Goal: Task Accomplishment & Management: Manage account settings

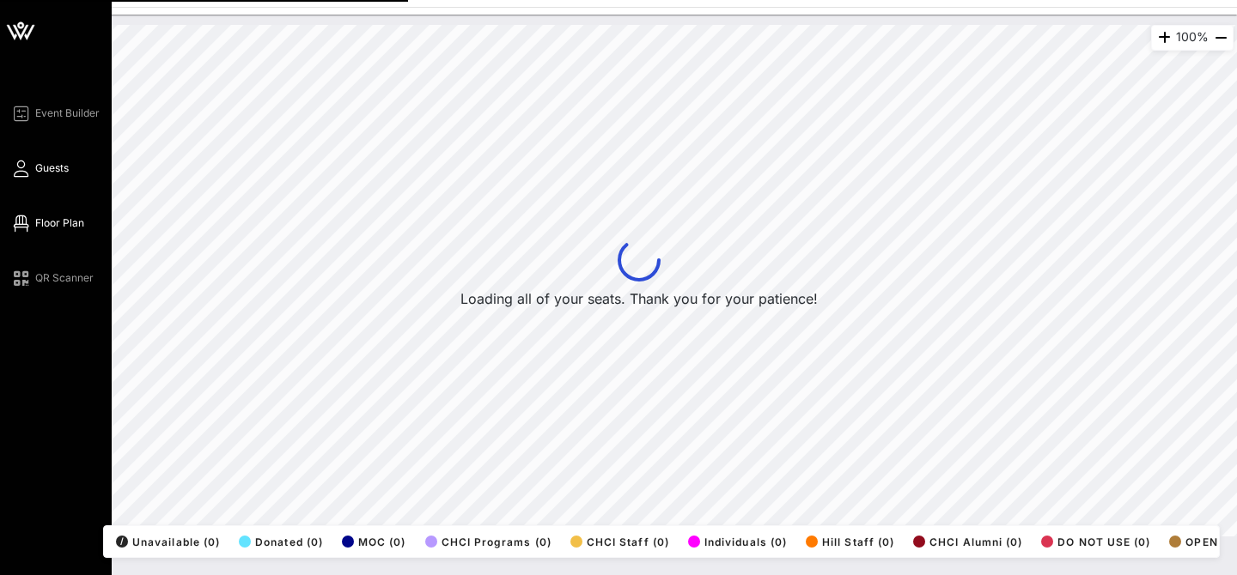
click at [38, 161] on span "Guests" at bounding box center [51, 168] width 33 height 15
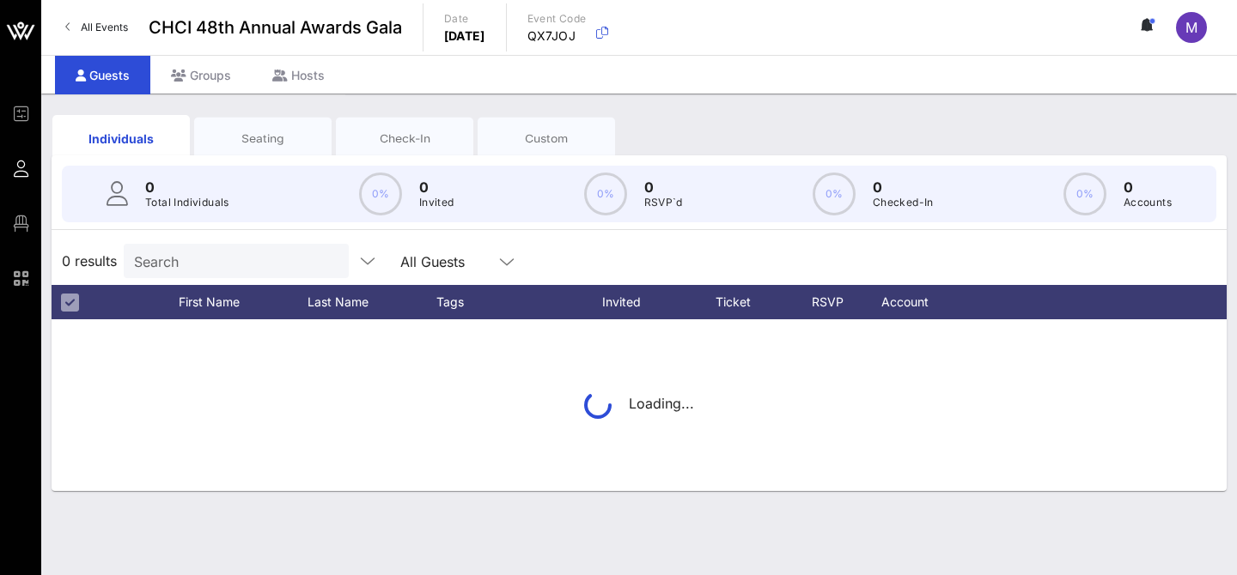
click at [179, 245] on div "Search" at bounding box center [234, 261] width 201 height 34
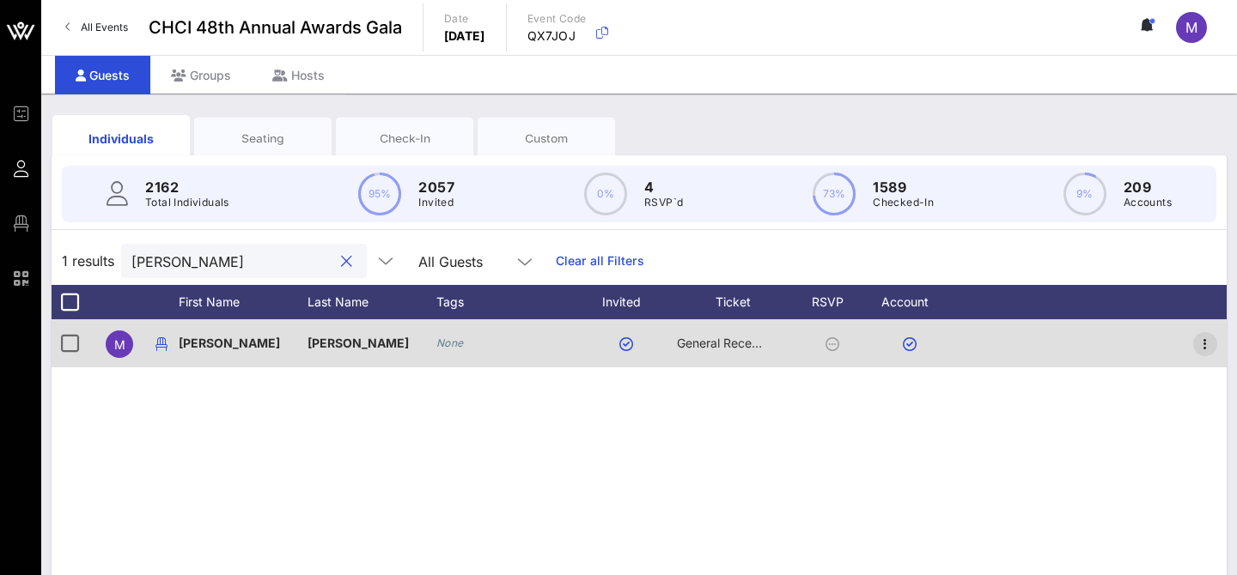
type input "[PERSON_NAME]"
click at [1206, 350] on icon "button" at bounding box center [1205, 344] width 21 height 21
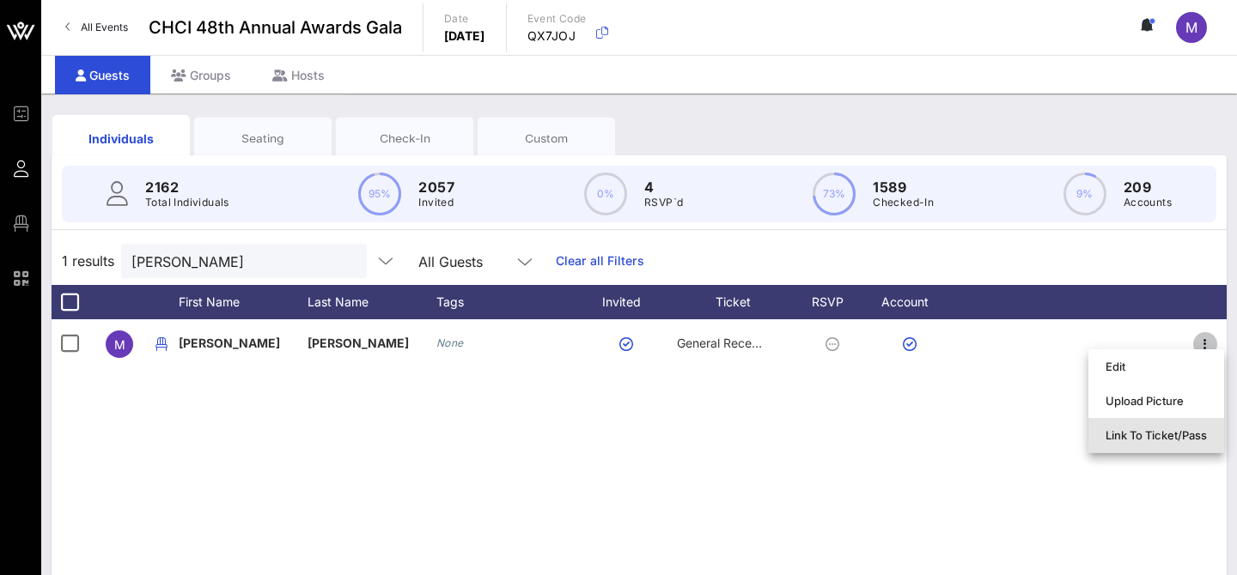
click at [1141, 430] on div "Link To Ticket/Pass" at bounding box center [1155, 436] width 101 height 14
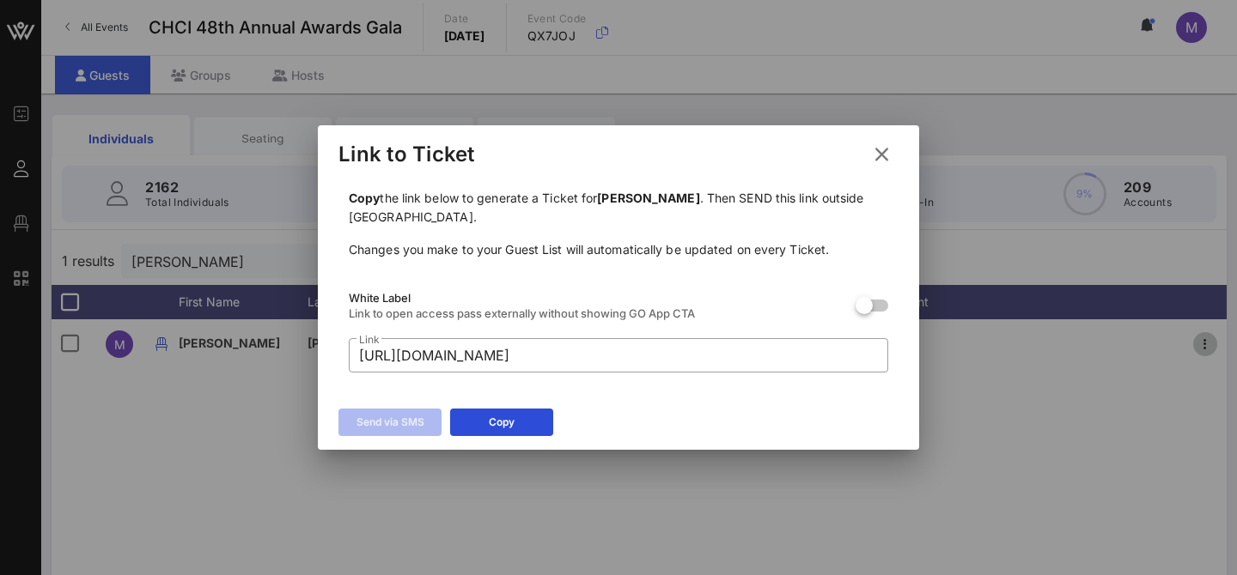
click at [879, 153] on icon at bounding box center [881, 154] width 23 height 21
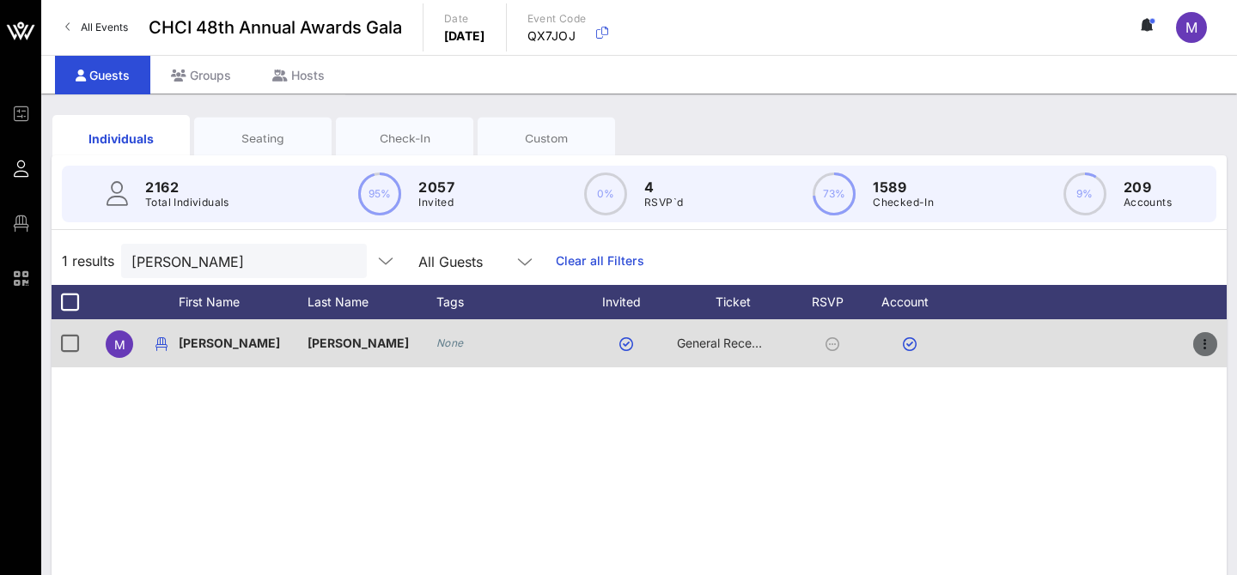
click at [1204, 349] on icon "button" at bounding box center [1205, 344] width 21 height 21
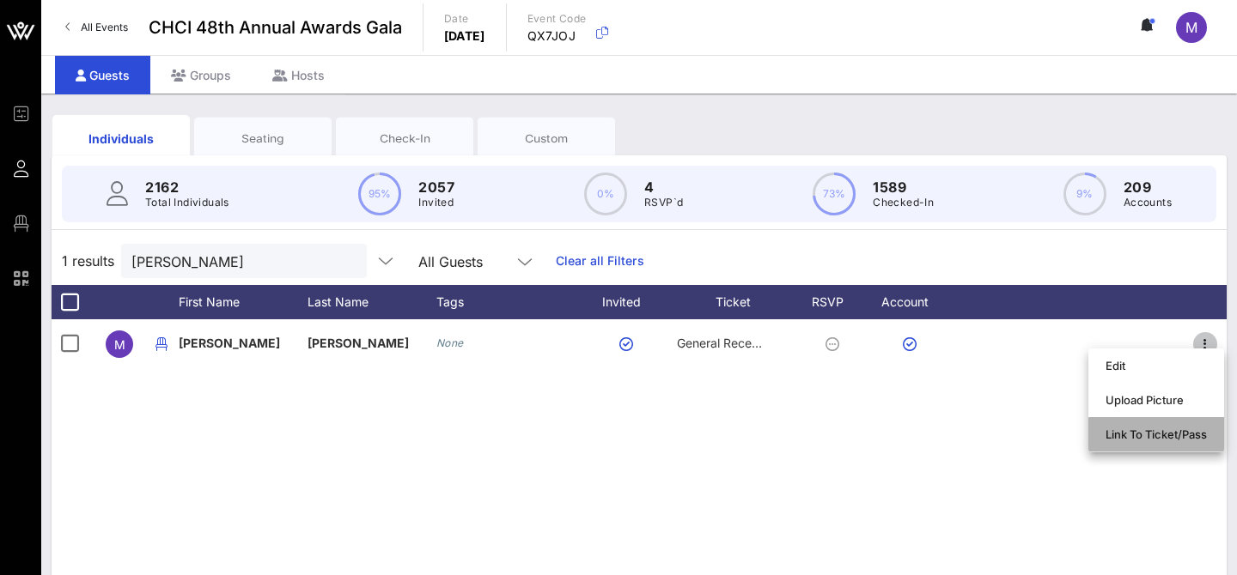
click at [1135, 444] on div "Link To Ticket/Pass" at bounding box center [1155, 434] width 101 height 27
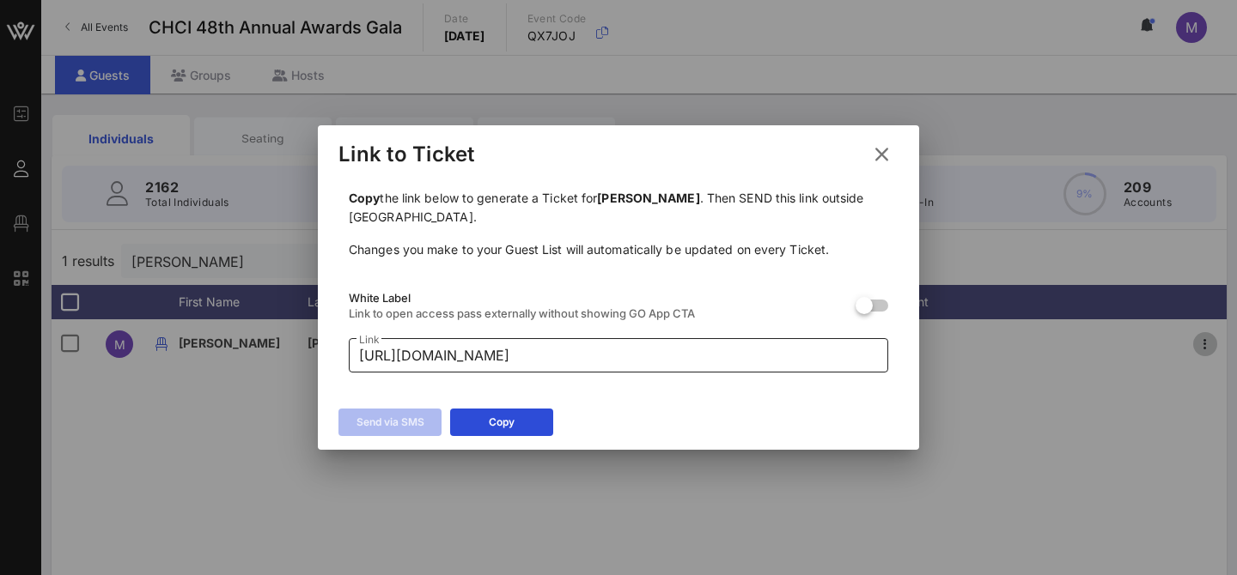
click at [751, 364] on input "[URL][DOMAIN_NAME]" at bounding box center [618, 355] width 519 height 27
click at [886, 137] on div "Link to Ticket" at bounding box center [618, 151] width 601 height 53
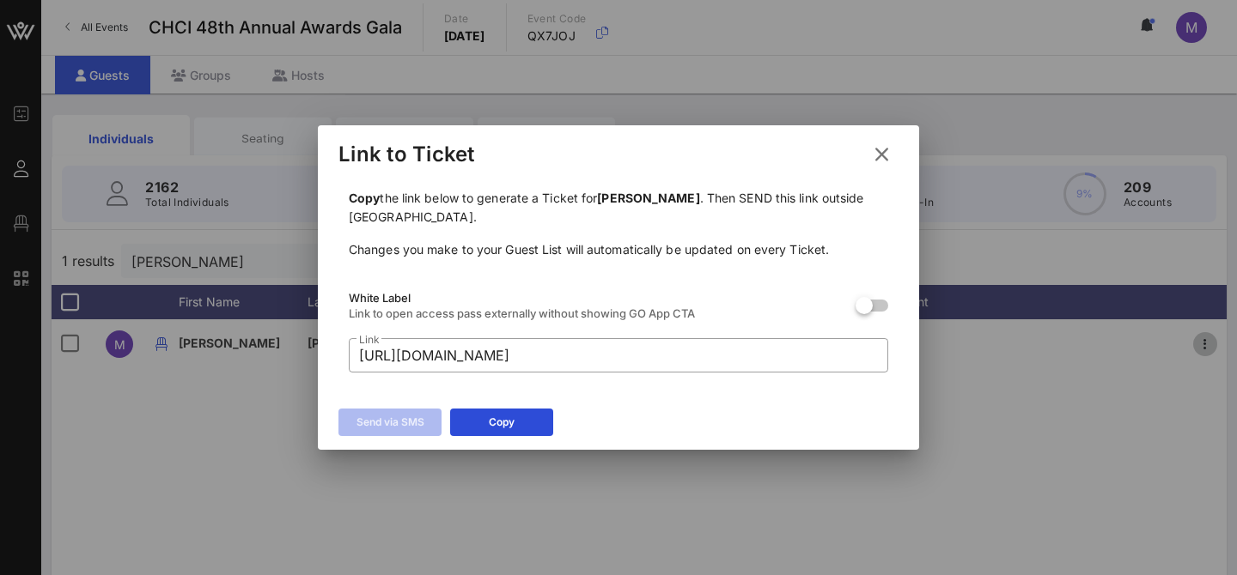
click at [884, 149] on icon at bounding box center [881, 154] width 23 height 21
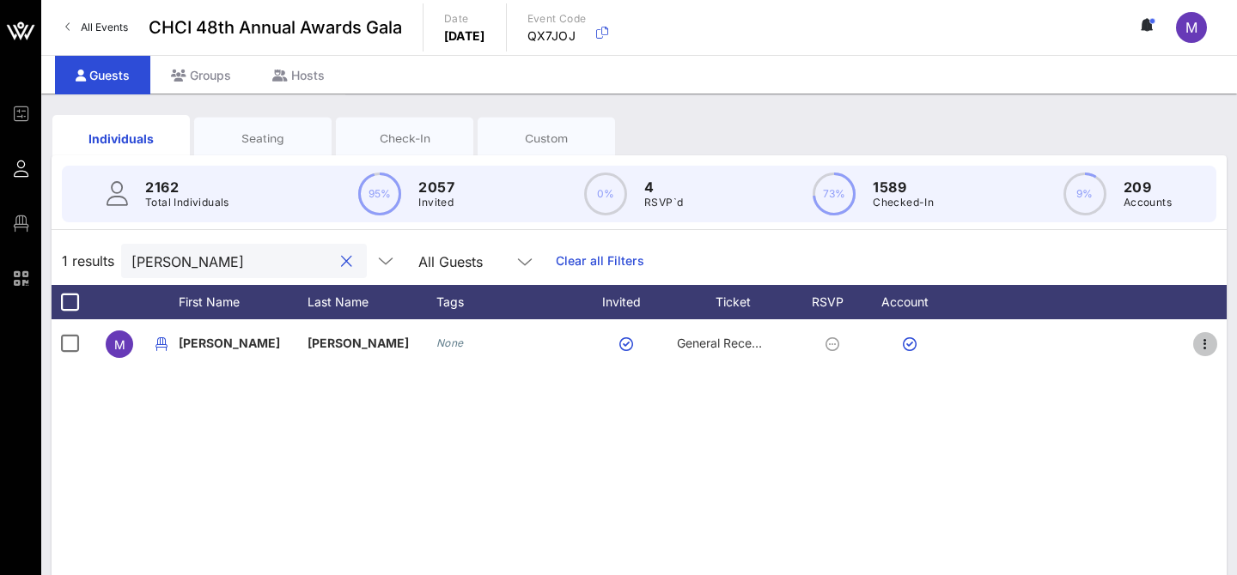
click at [173, 264] on input "[PERSON_NAME]" at bounding box center [231, 261] width 201 height 22
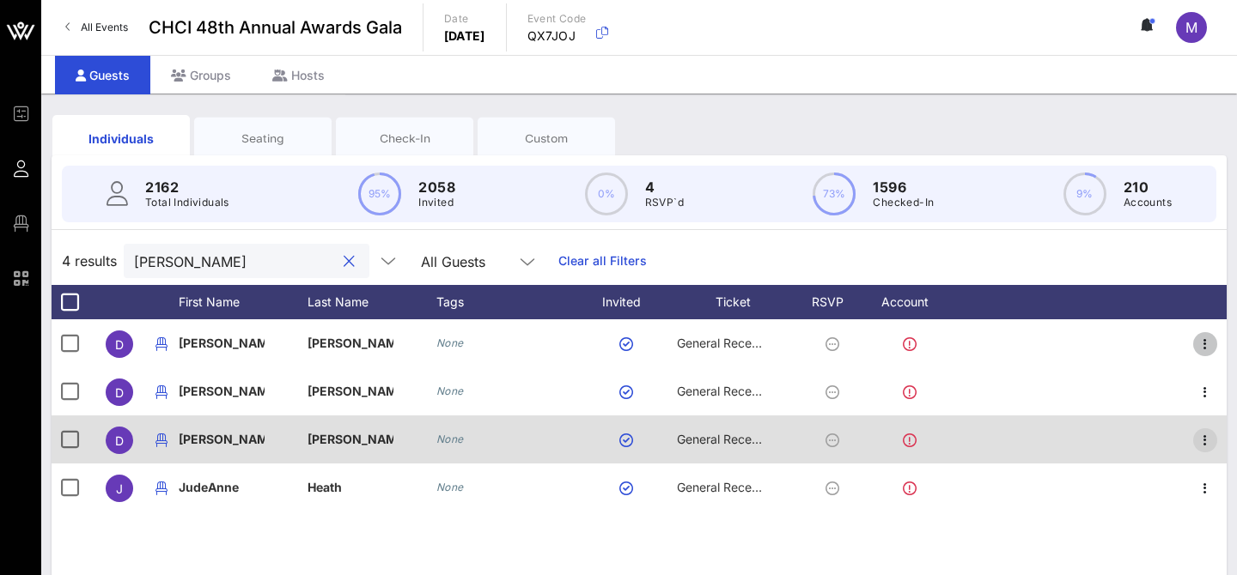
type input "[PERSON_NAME]"
click at [1207, 443] on icon "button" at bounding box center [1205, 440] width 21 height 21
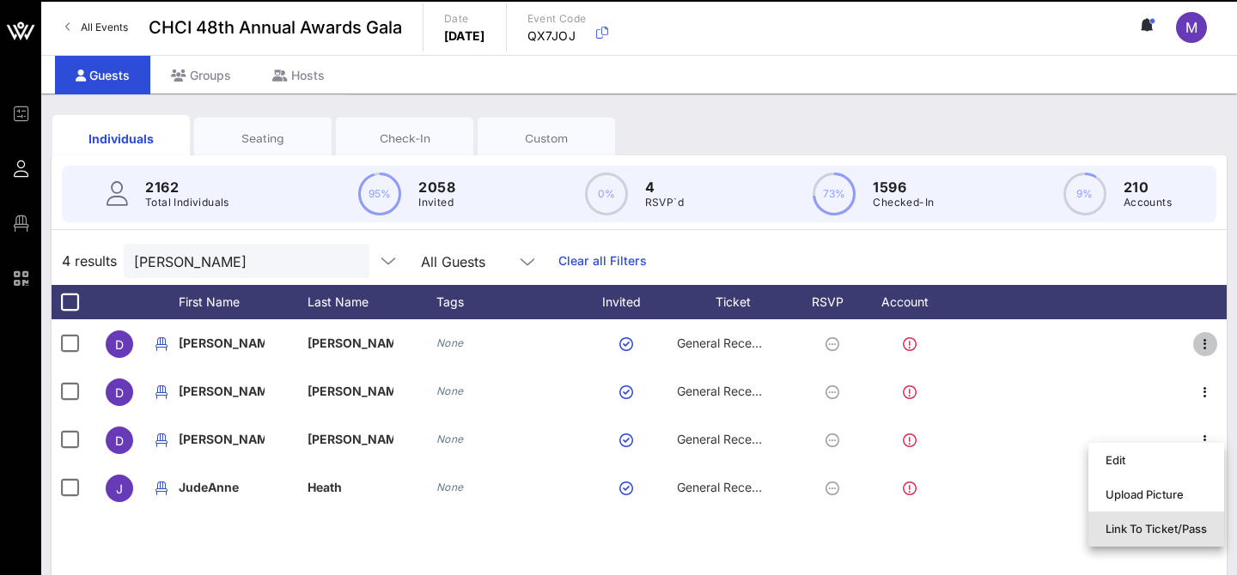
click at [1125, 528] on div "Link To Ticket/Pass" at bounding box center [1155, 529] width 101 height 14
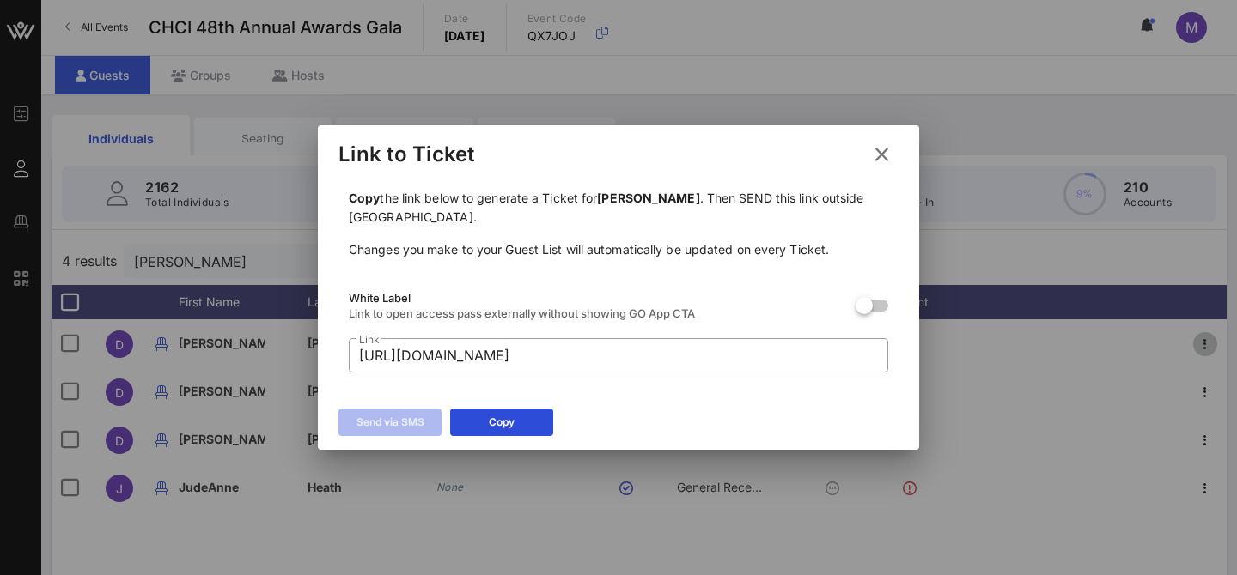
click at [520, 354] on div at bounding box center [618, 287] width 1237 height 575
click at [520, 354] on input "[URL][DOMAIN_NAME]" at bounding box center [618, 355] width 519 height 27
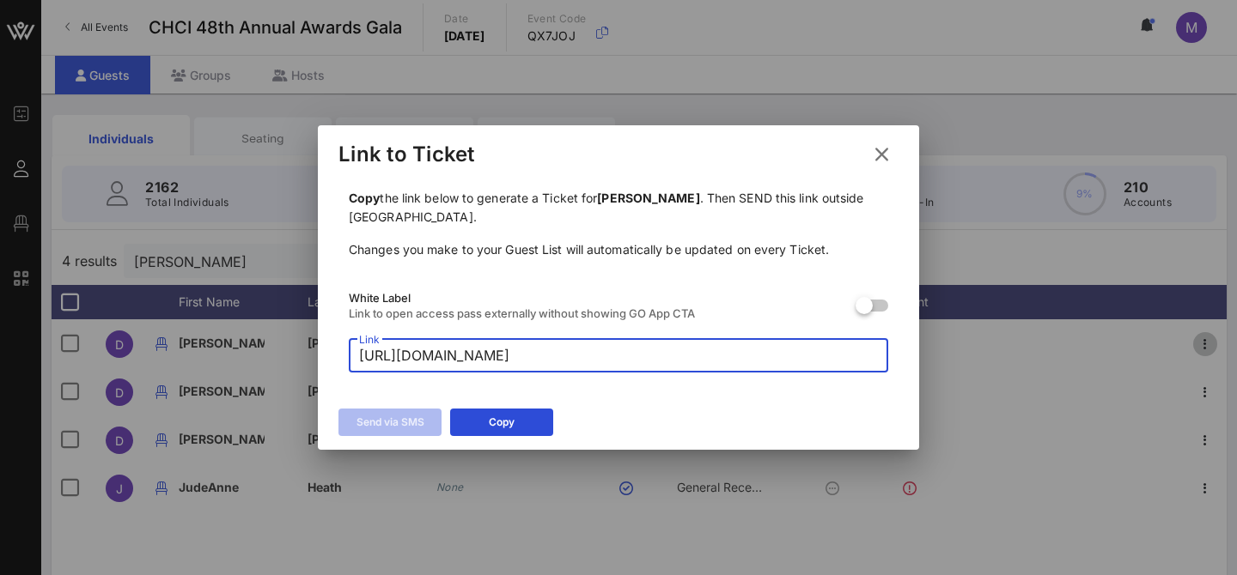
click at [520, 354] on input "[URL][DOMAIN_NAME]" at bounding box center [618, 355] width 519 height 27
